Goal: Information Seeking & Learning: Learn about a topic

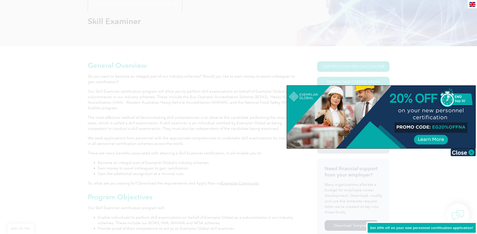
scroll to position [75, 0]
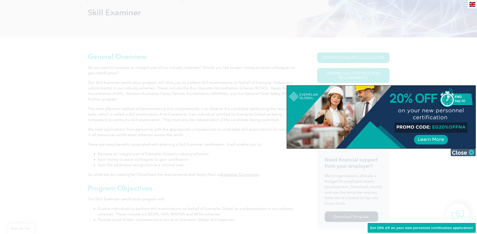
click at [471, 154] on img at bounding box center [463, 153] width 25 height 8
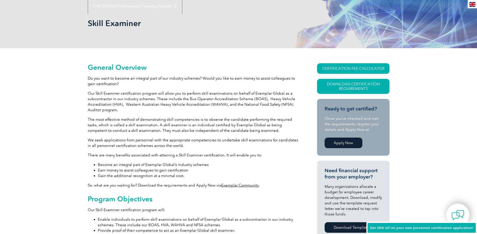
scroll to position [25, 0]
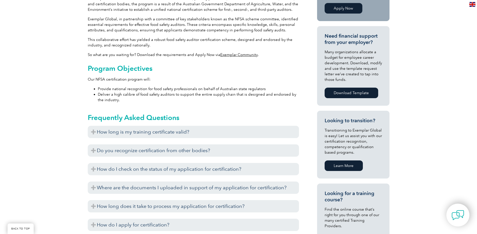
scroll to position [201, 0]
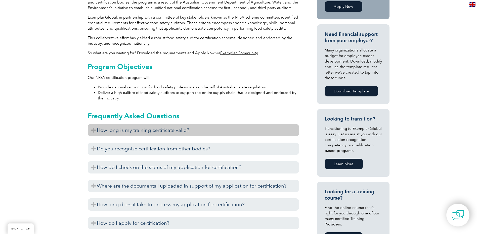
click at [197, 133] on h3 "How long is my training certificate valid?" at bounding box center [193, 130] width 211 height 12
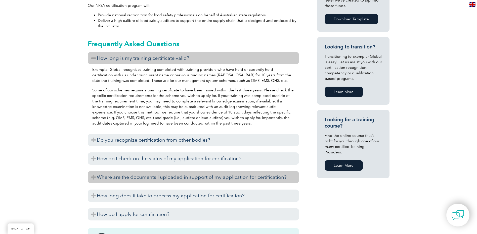
scroll to position [226, 0]
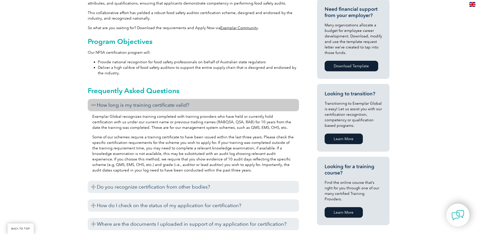
click at [131, 102] on h3 "How long is my training certificate valid?" at bounding box center [193, 105] width 211 height 12
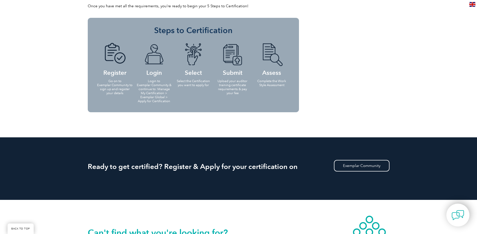
scroll to position [503, 0]
